Goal: Information Seeking & Learning: Stay updated

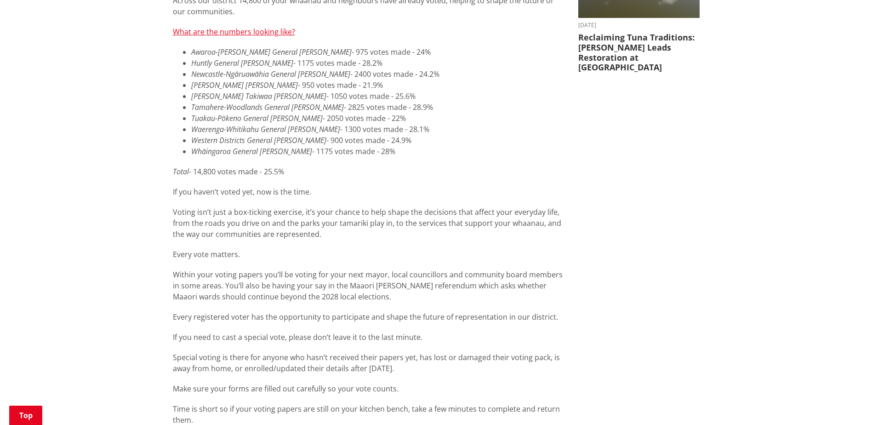
scroll to position [368, 0]
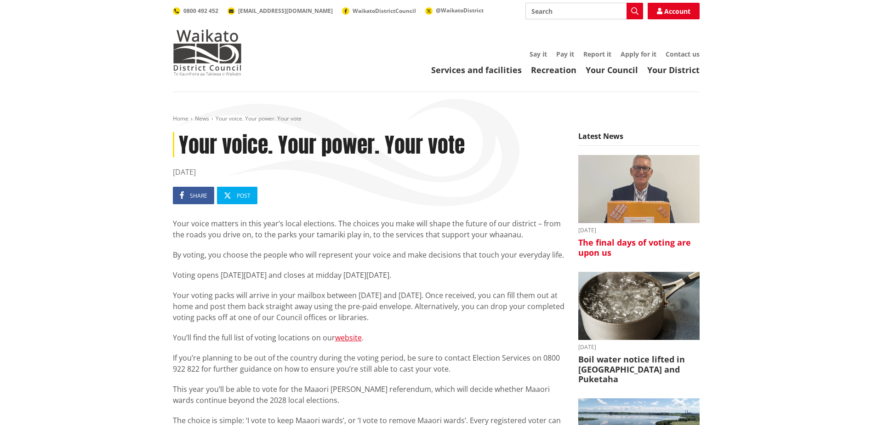
click at [616, 195] on img at bounding box center [639, 189] width 121 height 69
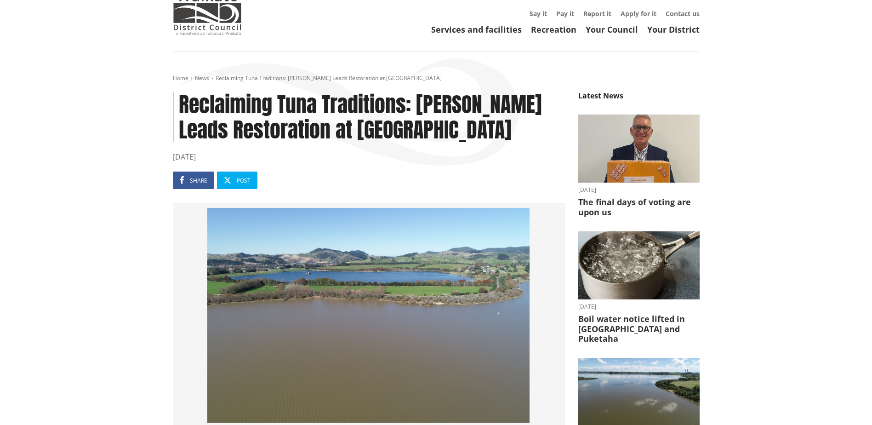
scroll to position [230, 0]
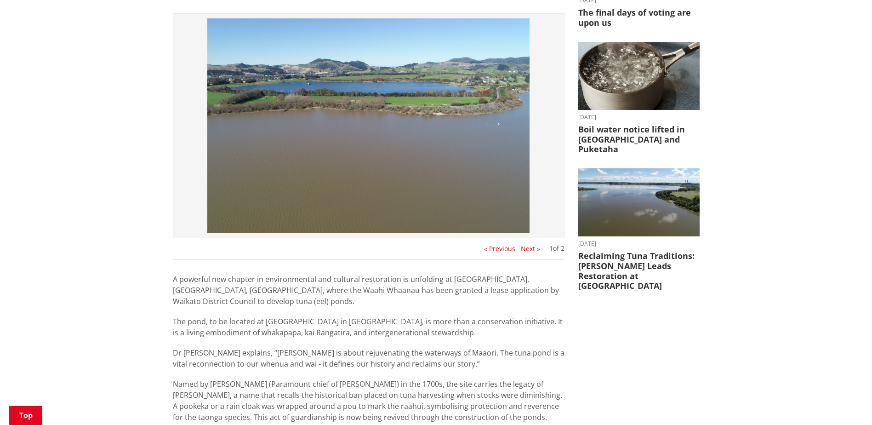
click at [526, 248] on button "Next »" at bounding box center [530, 248] width 19 height 7
